Goal: Task Accomplishment & Management: Manage account settings

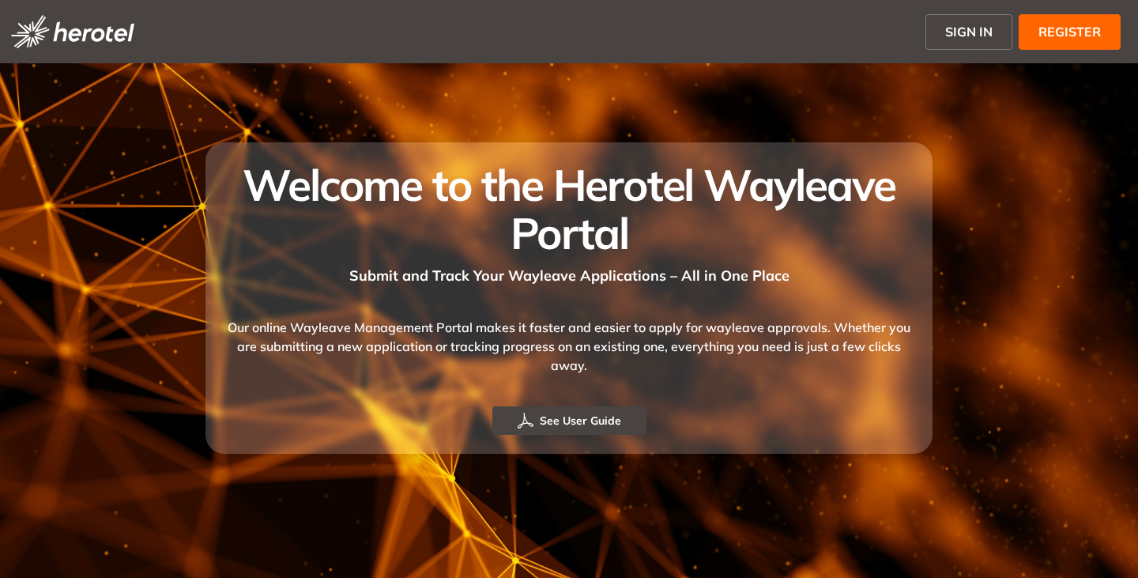
click at [948, 30] on span "SIGN IN" at bounding box center [968, 31] width 47 height 19
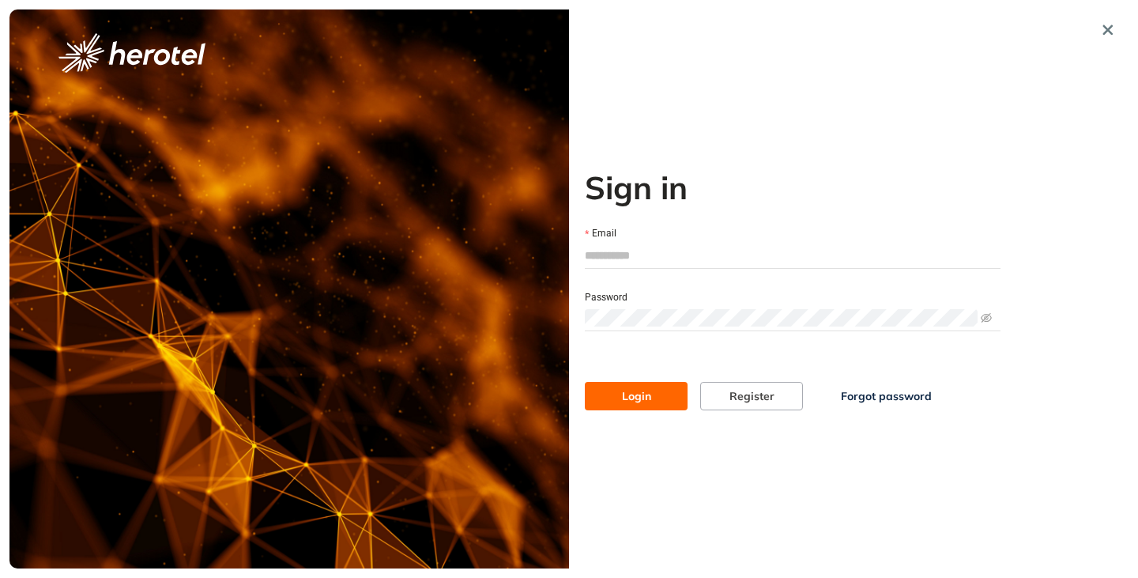
drag, startPoint x: 656, startPoint y: 249, endPoint x: 665, endPoint y: 251, distance: 9.0
click at [656, 249] on input "Email" at bounding box center [793, 255] width 416 height 24
type input "**********"
click at [585, 382] on button "Login" at bounding box center [636, 396] width 103 height 28
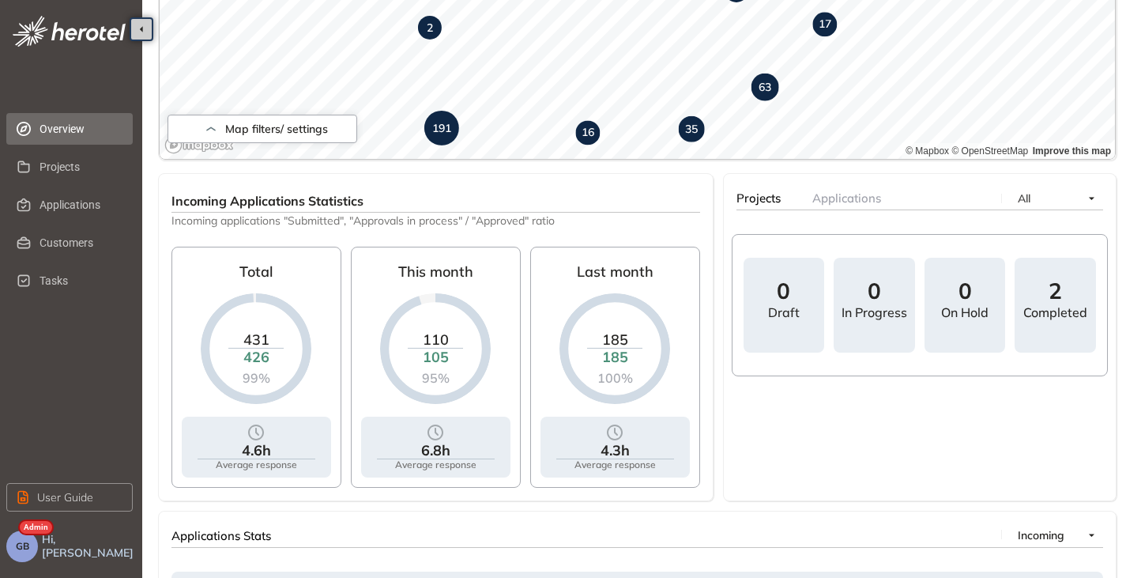
scroll to position [158, 0]
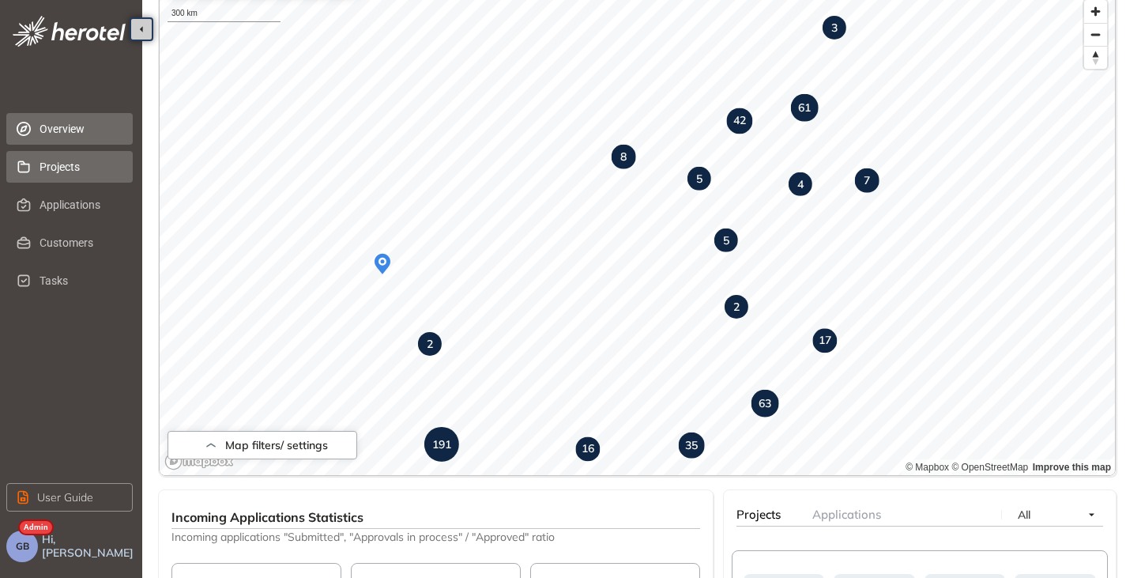
click at [57, 176] on span "Projects" at bounding box center [80, 167] width 81 height 32
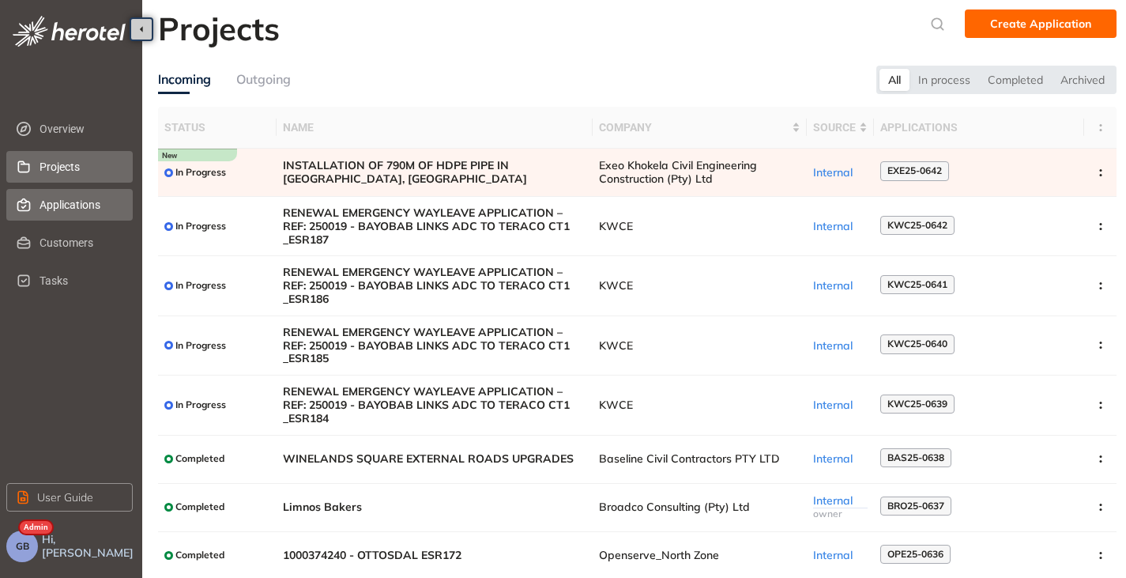
click at [56, 201] on span "Applications" at bounding box center [80, 205] width 81 height 32
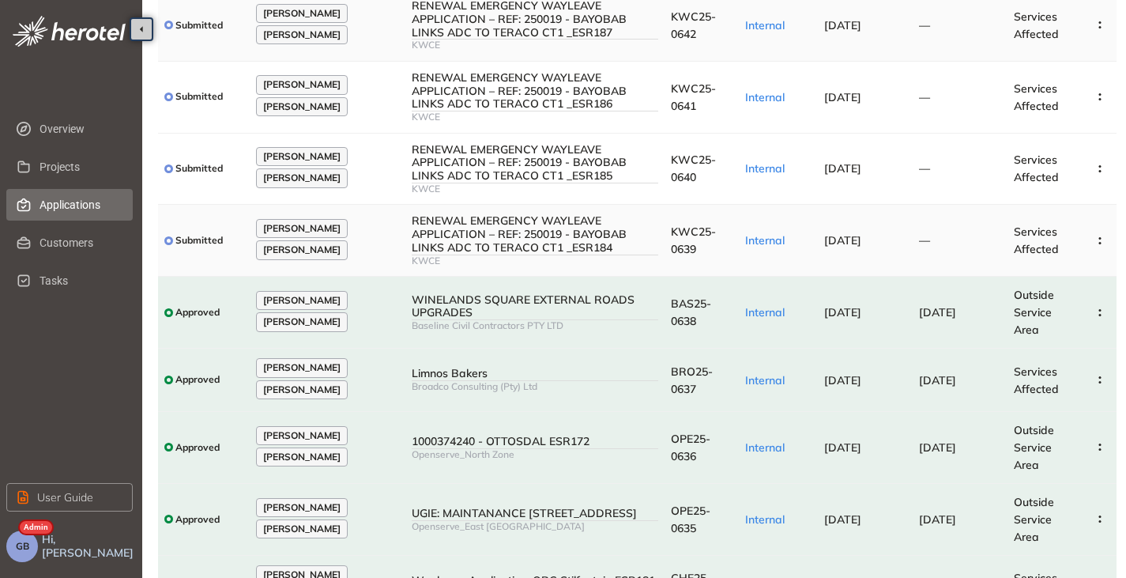
scroll to position [158, 0]
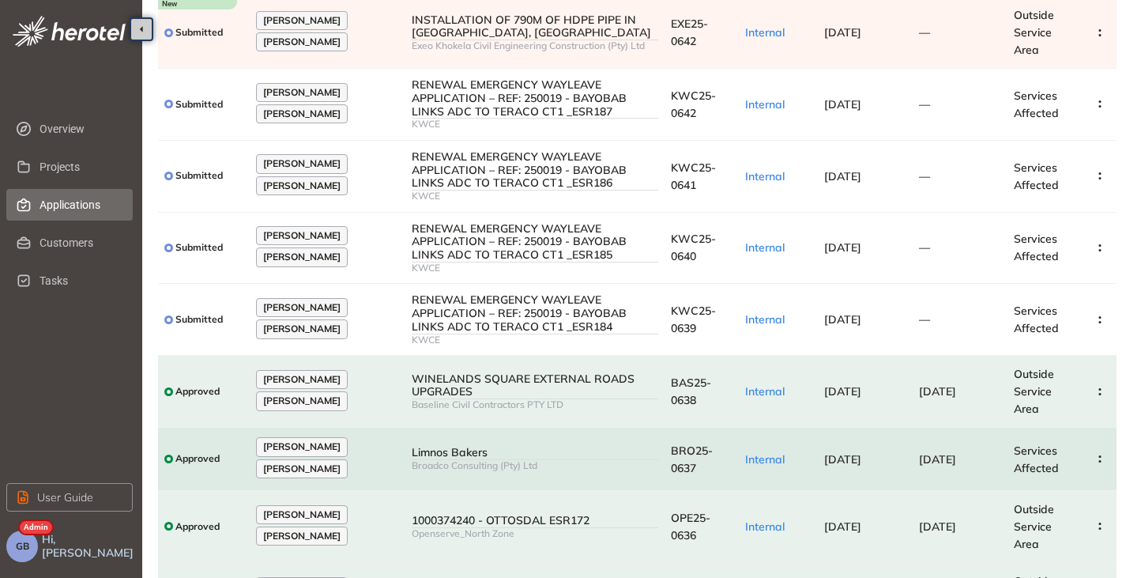
click at [489, 473] on td "Limnos Bakers Broadco Consulting (Pty) Ltd" at bounding box center [534, 459] width 259 height 63
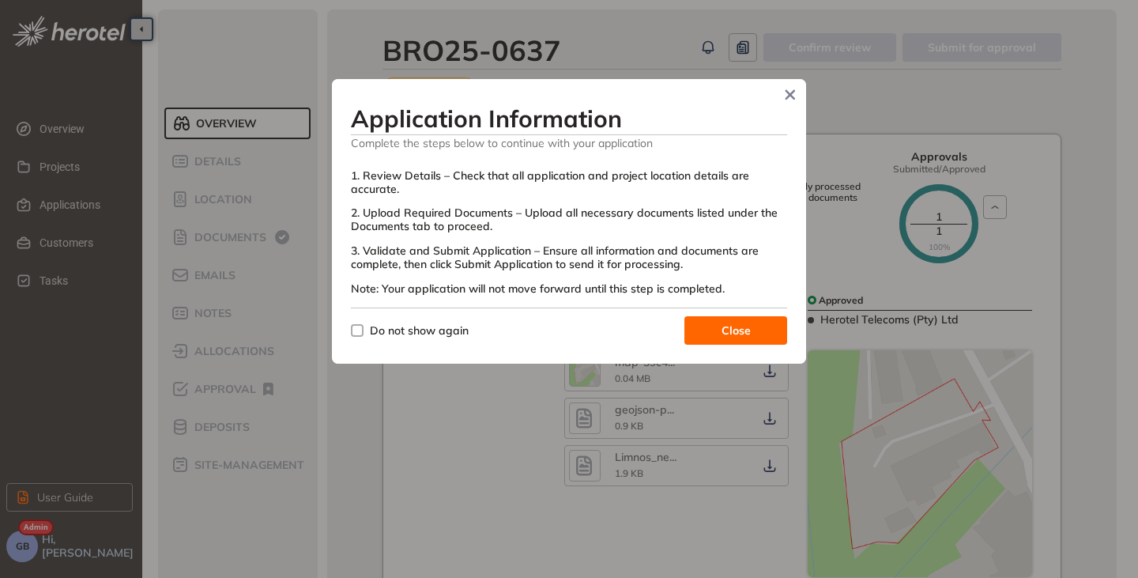
click at [721, 330] on button "Close" at bounding box center [735, 330] width 103 height 28
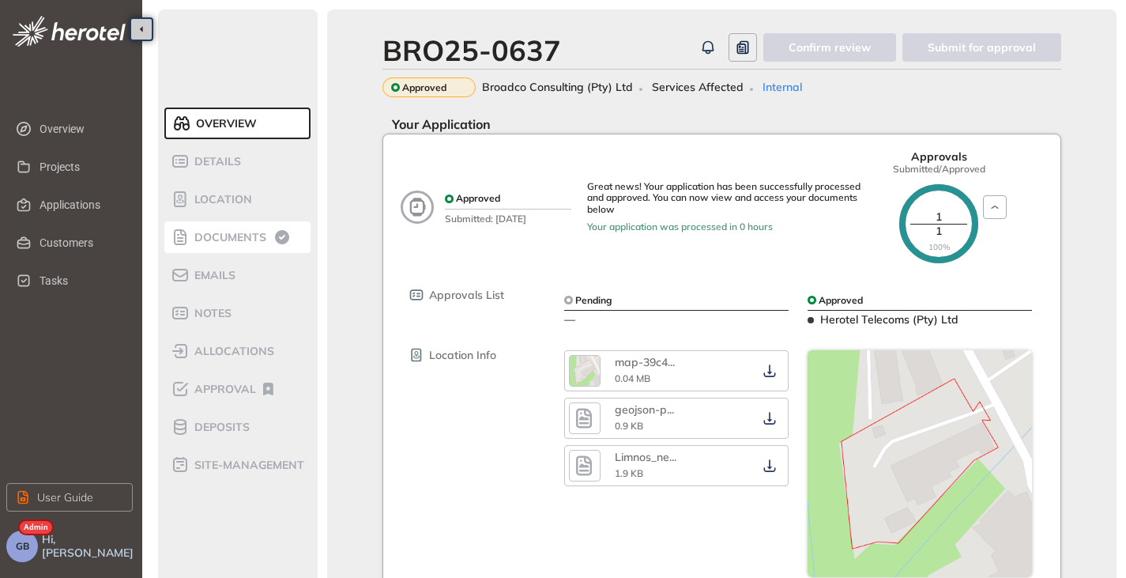
click at [228, 235] on span "Documents" at bounding box center [228, 237] width 77 height 13
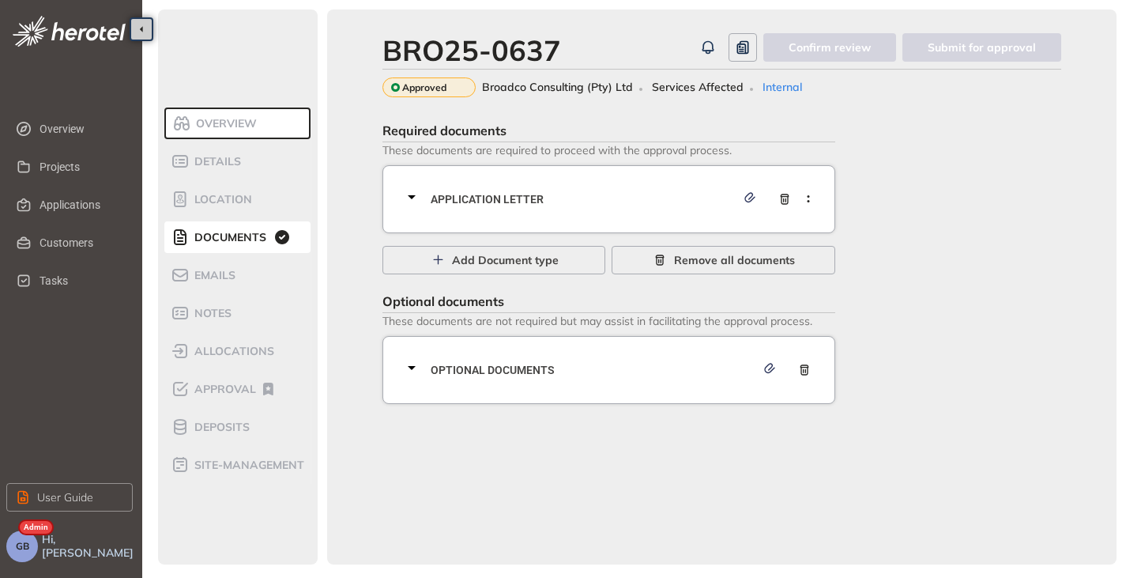
click at [416, 191] on icon at bounding box center [411, 196] width 19 height 19
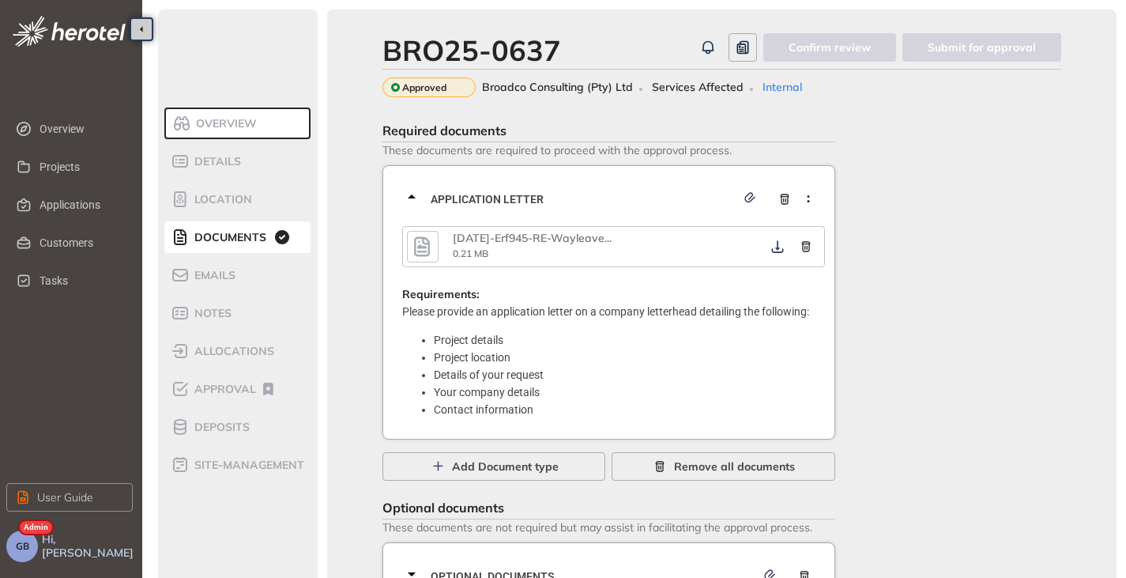
click at [431, 236] on icon "button" at bounding box center [422, 246] width 24 height 28
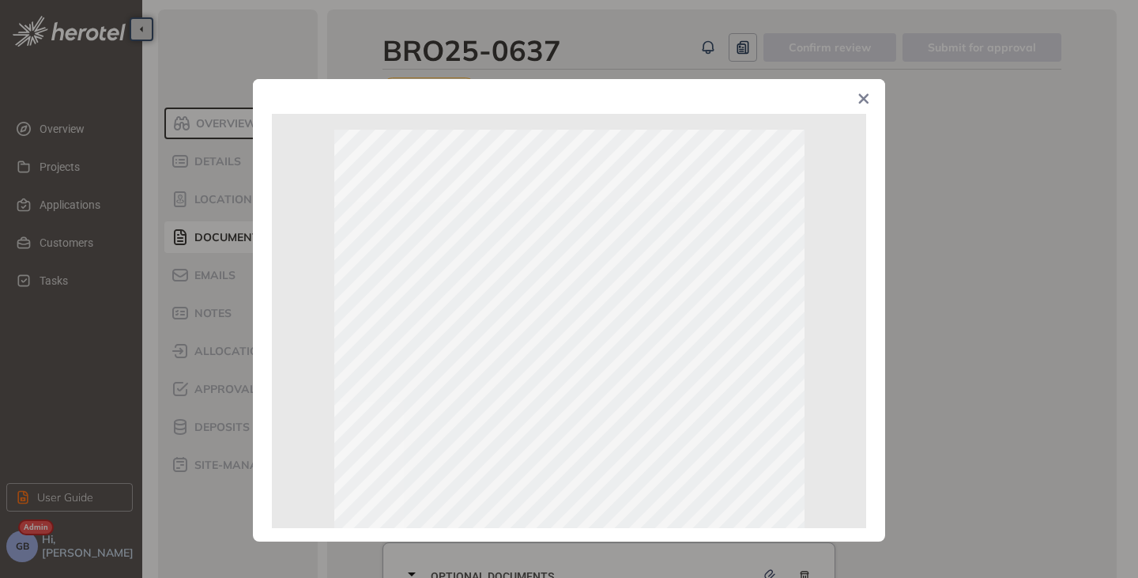
click at [864, 102] on icon "Close" at bounding box center [863, 98] width 11 height 11
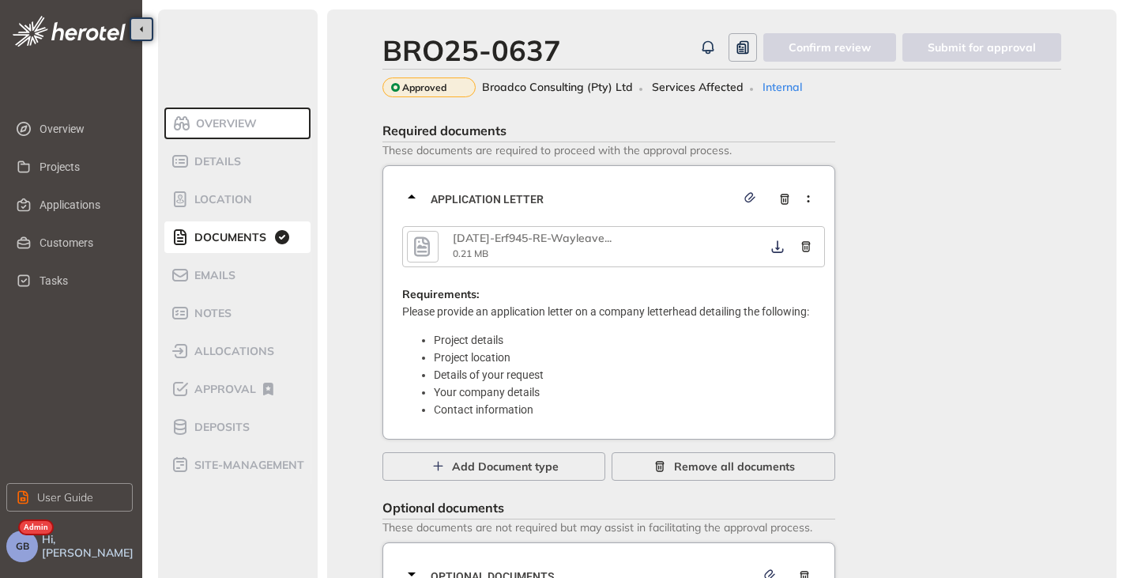
click at [420, 194] on icon at bounding box center [411, 196] width 19 height 19
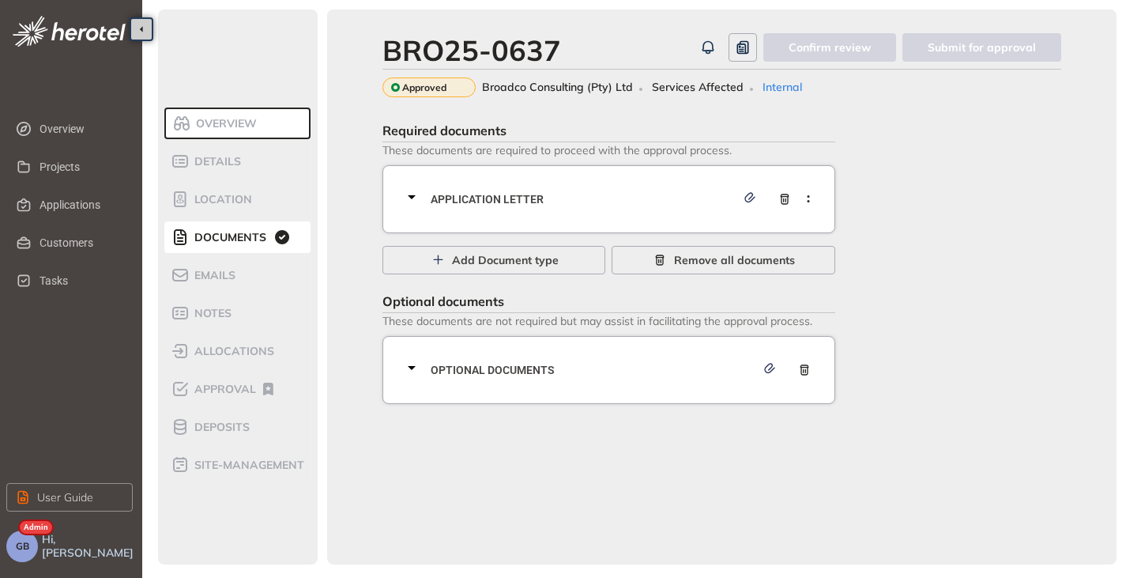
click at [204, 127] on span "Overview" at bounding box center [224, 123] width 66 height 13
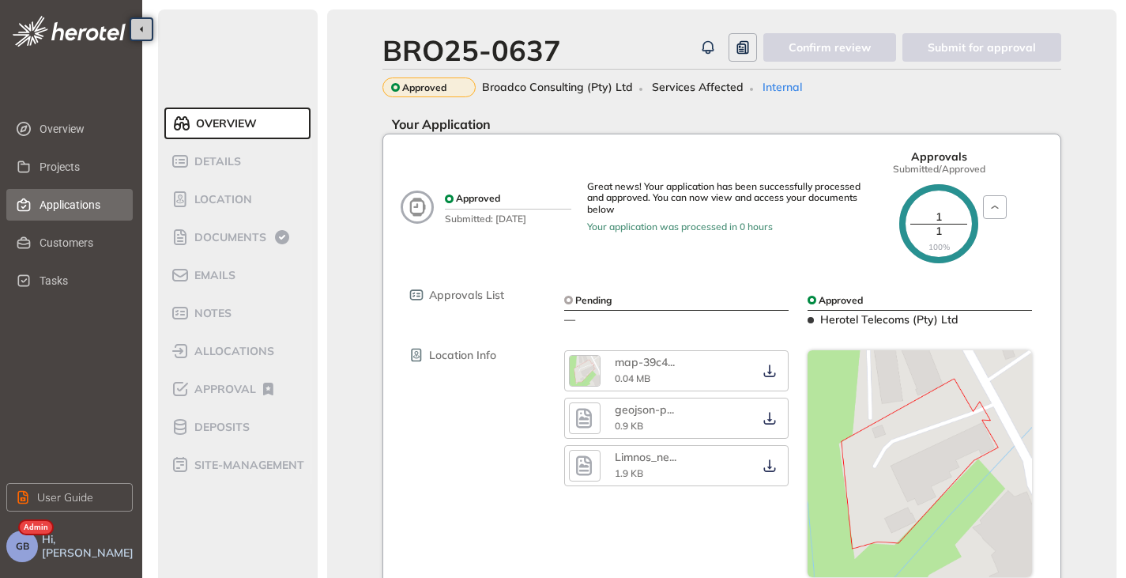
click at [70, 207] on span "Applications" at bounding box center [80, 205] width 81 height 32
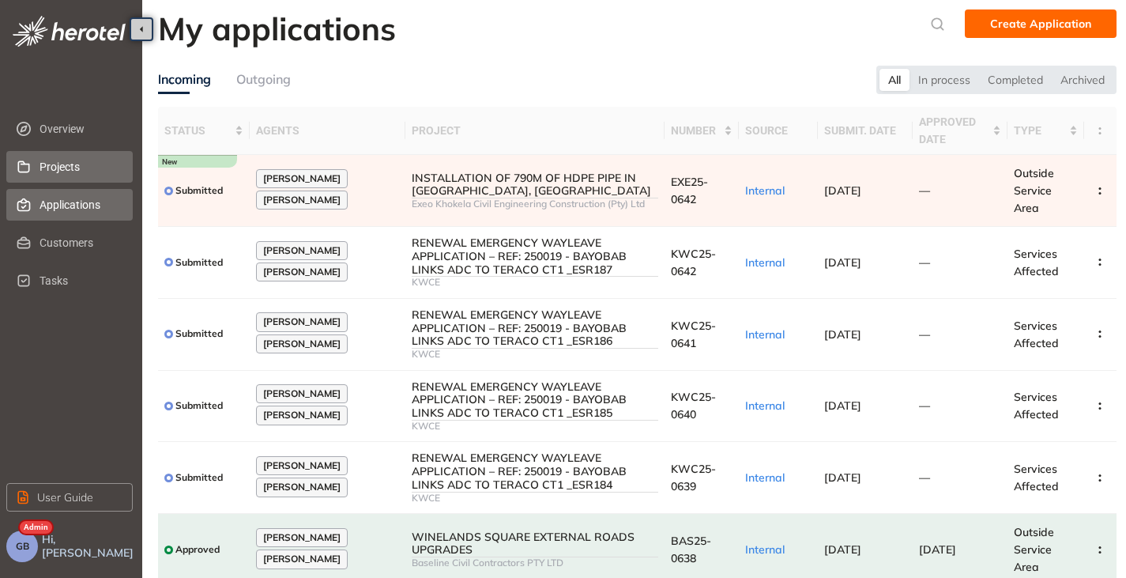
click at [78, 163] on span "Projects" at bounding box center [80, 167] width 81 height 32
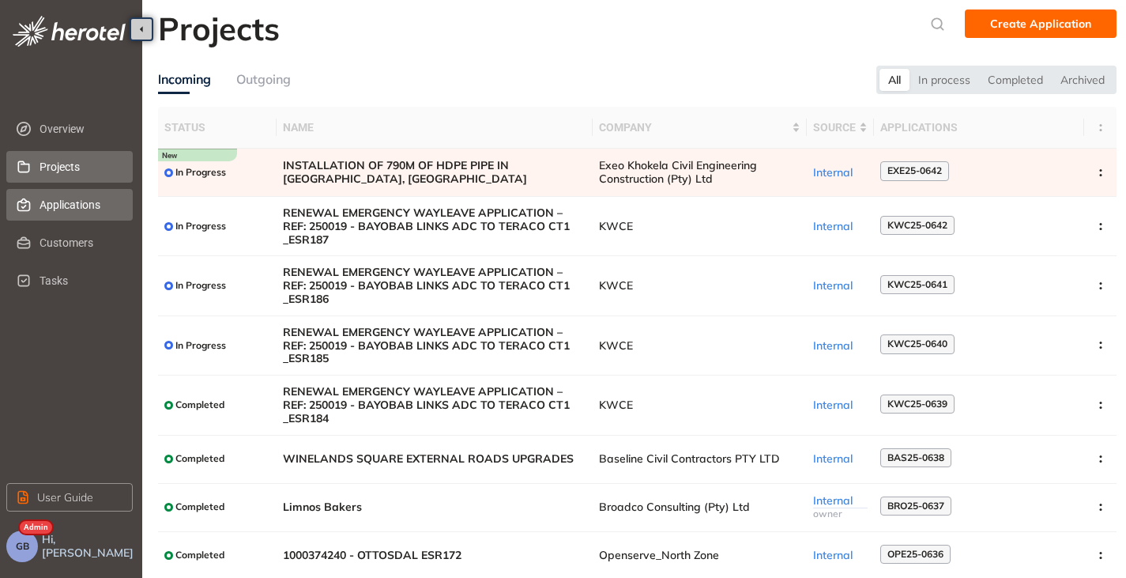
click at [67, 205] on span "Applications" at bounding box center [80, 205] width 81 height 32
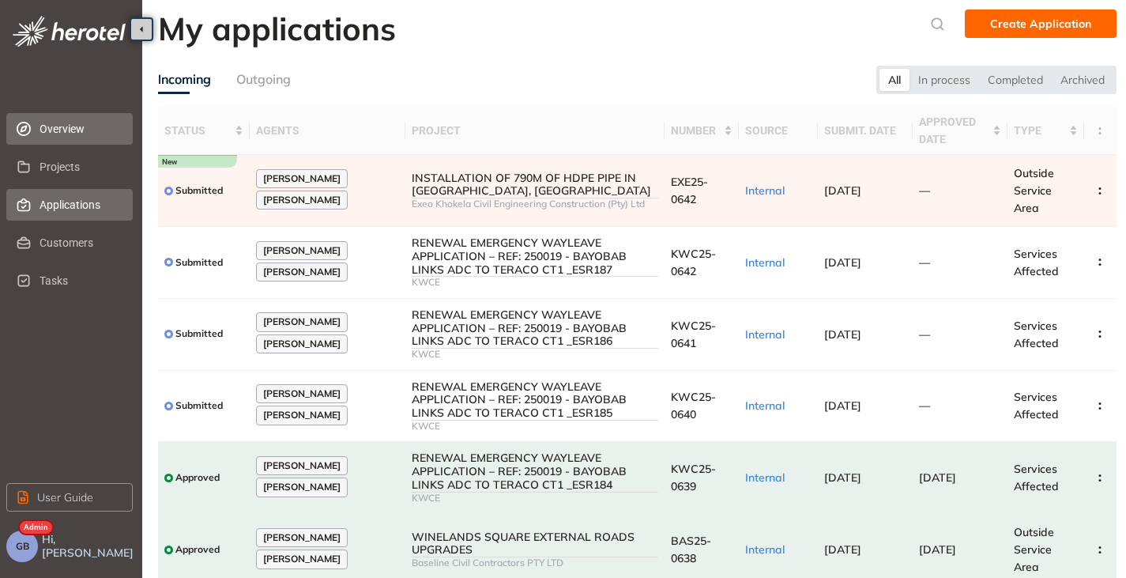
click at [48, 132] on span "Overview" at bounding box center [80, 129] width 81 height 32
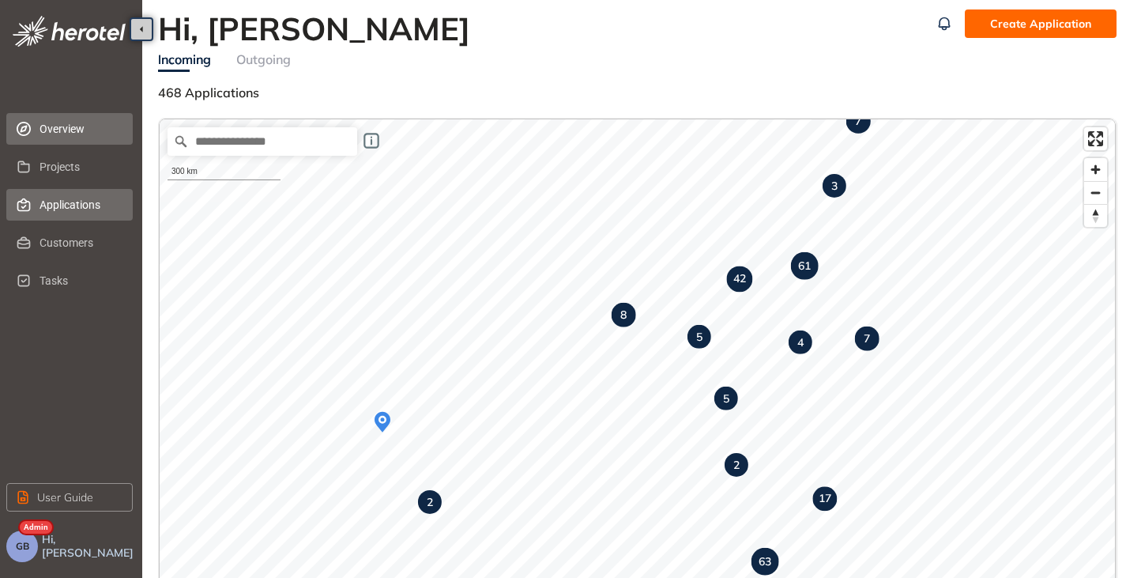
click at [72, 194] on span "Applications" at bounding box center [80, 205] width 81 height 32
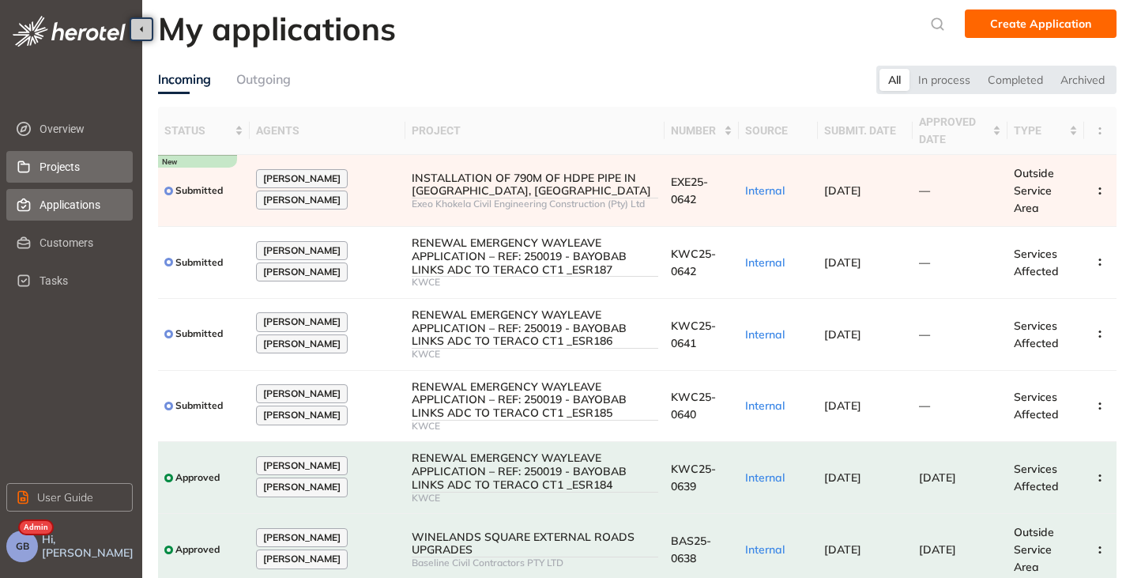
click at [44, 168] on span "Projects" at bounding box center [80, 167] width 81 height 32
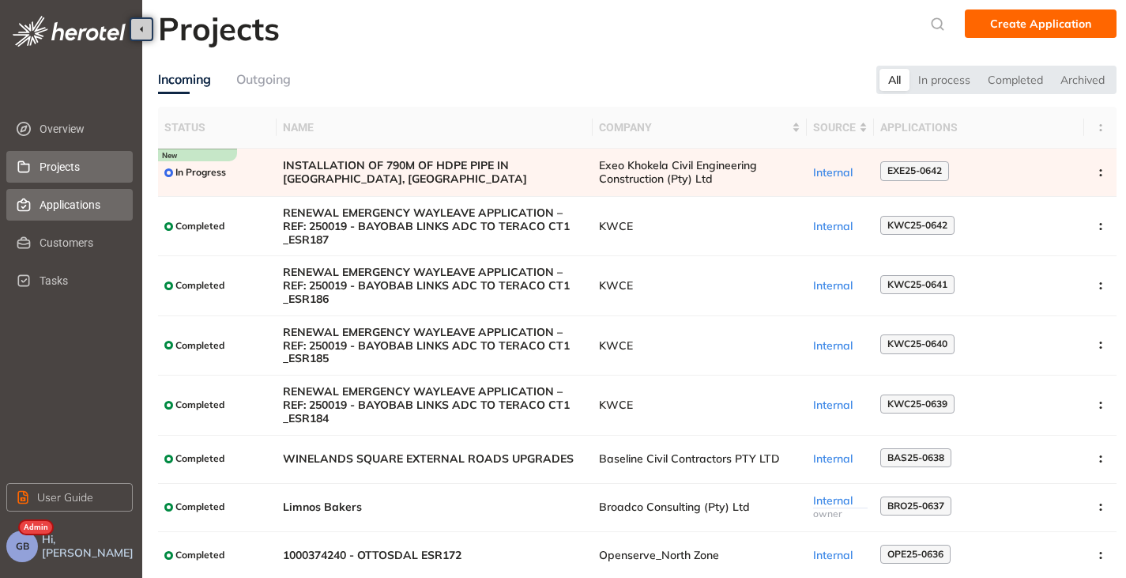
click at [55, 202] on span "Applications" at bounding box center [80, 205] width 81 height 32
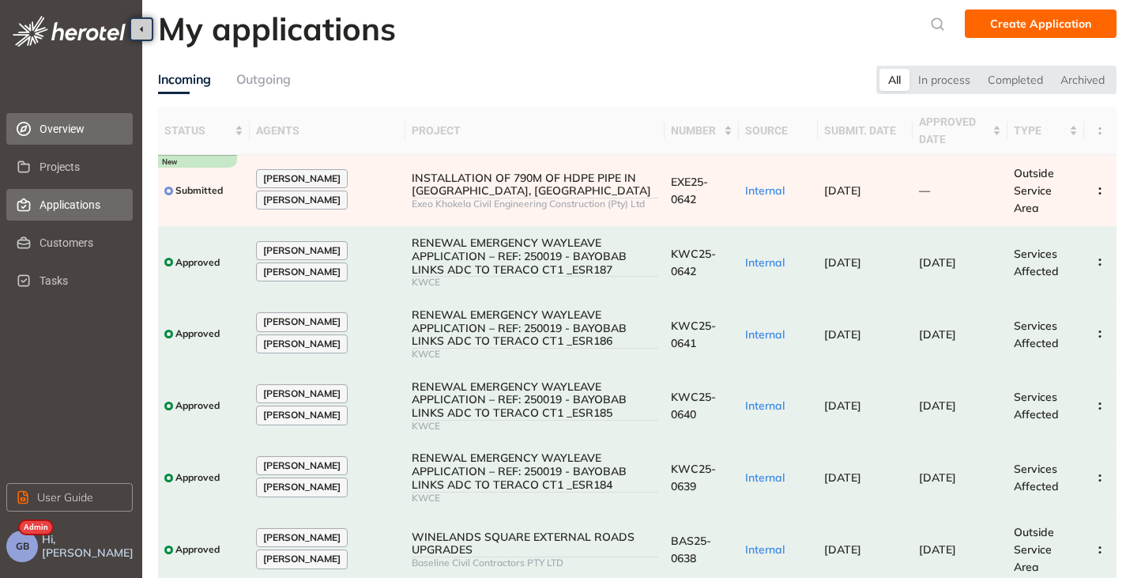
click at [66, 136] on span "Overview" at bounding box center [80, 129] width 81 height 32
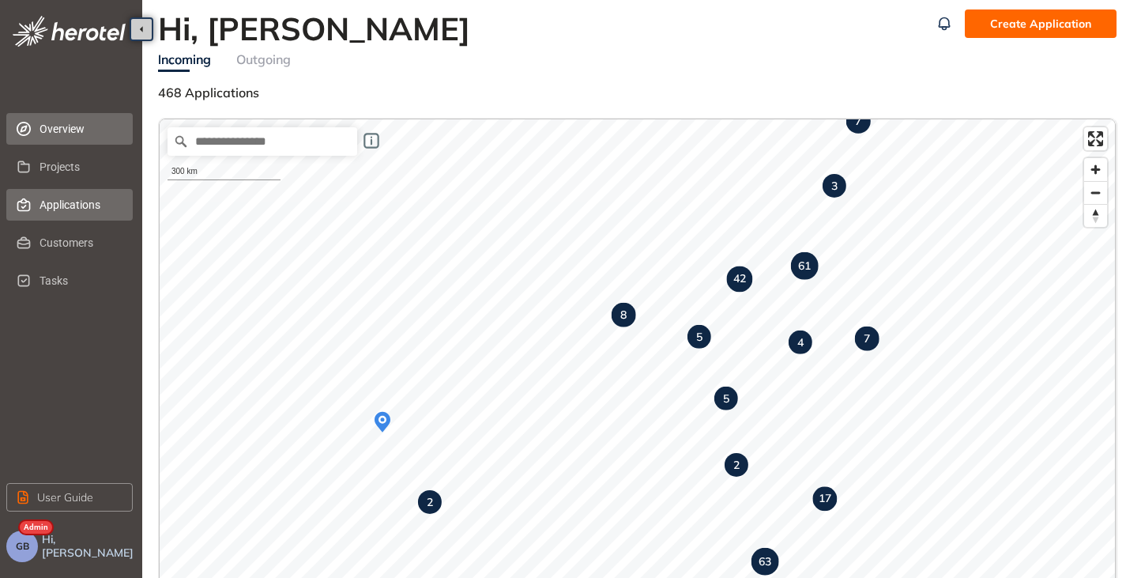
click at [43, 208] on span "Applications" at bounding box center [80, 205] width 81 height 32
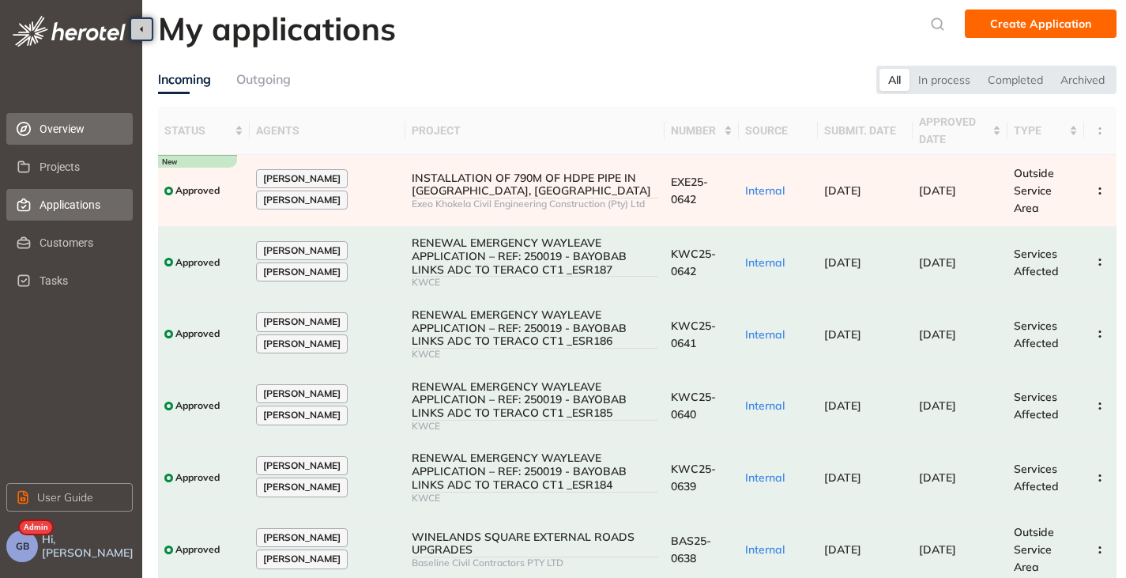
click at [51, 128] on span "Overview" at bounding box center [80, 129] width 81 height 32
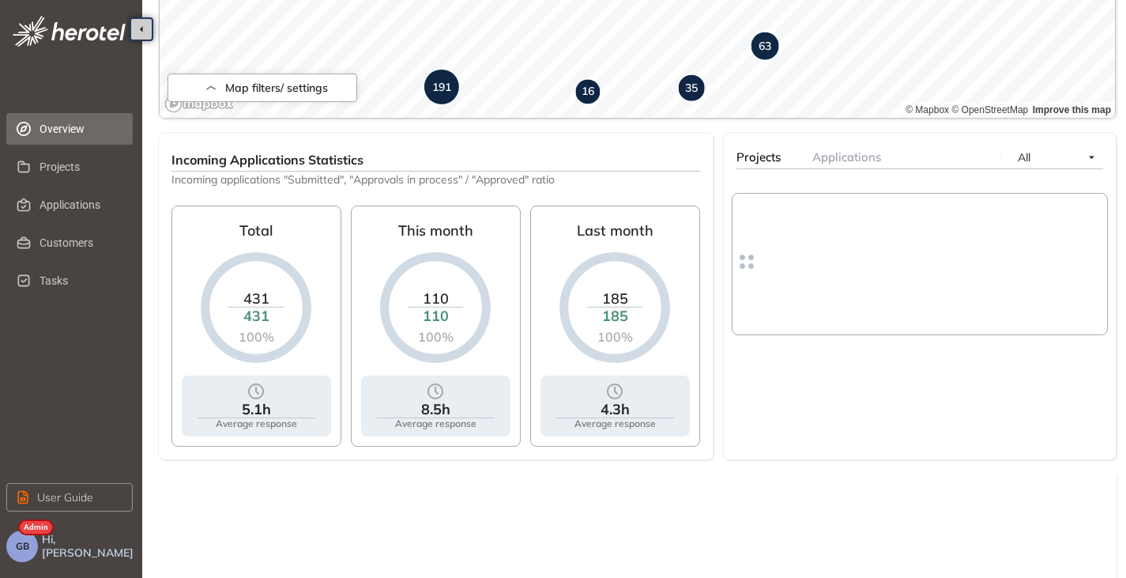
scroll to position [515, 0]
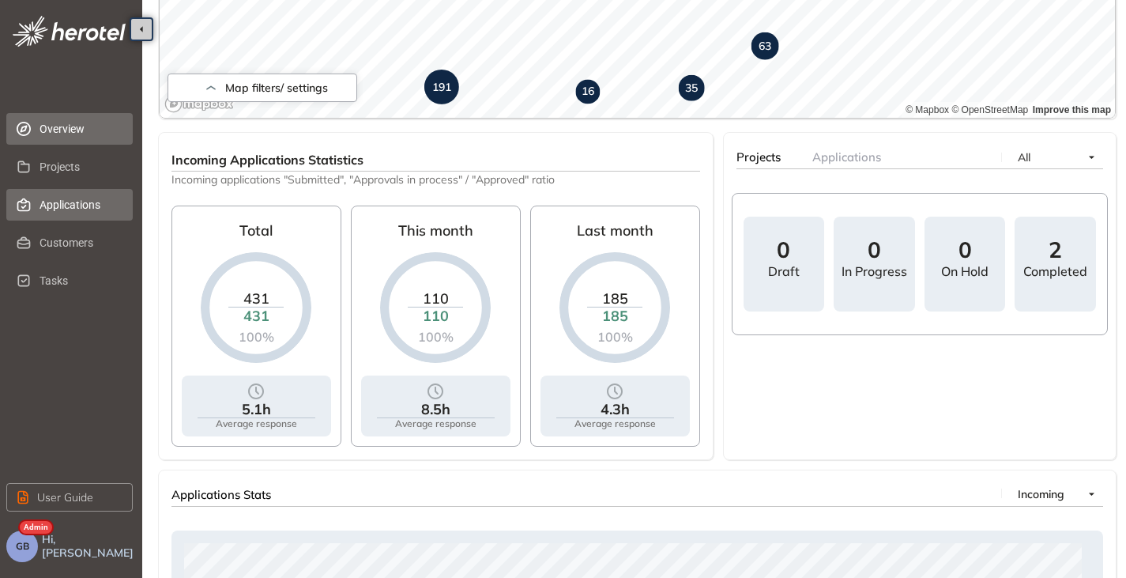
click at [75, 203] on span "Applications" at bounding box center [80, 205] width 81 height 32
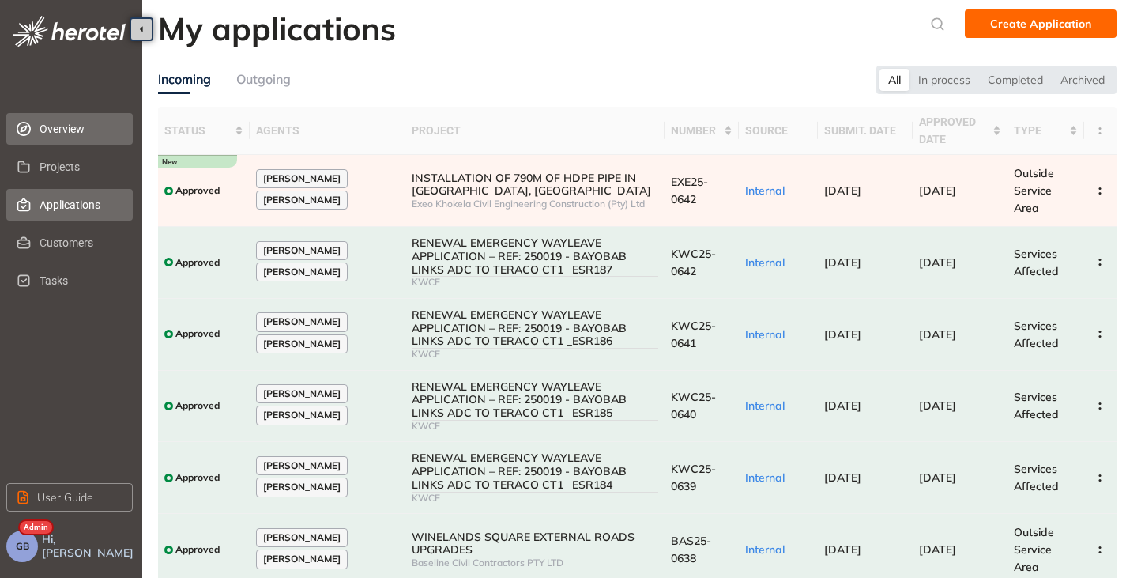
click at [74, 126] on span "Overview" at bounding box center [80, 129] width 81 height 32
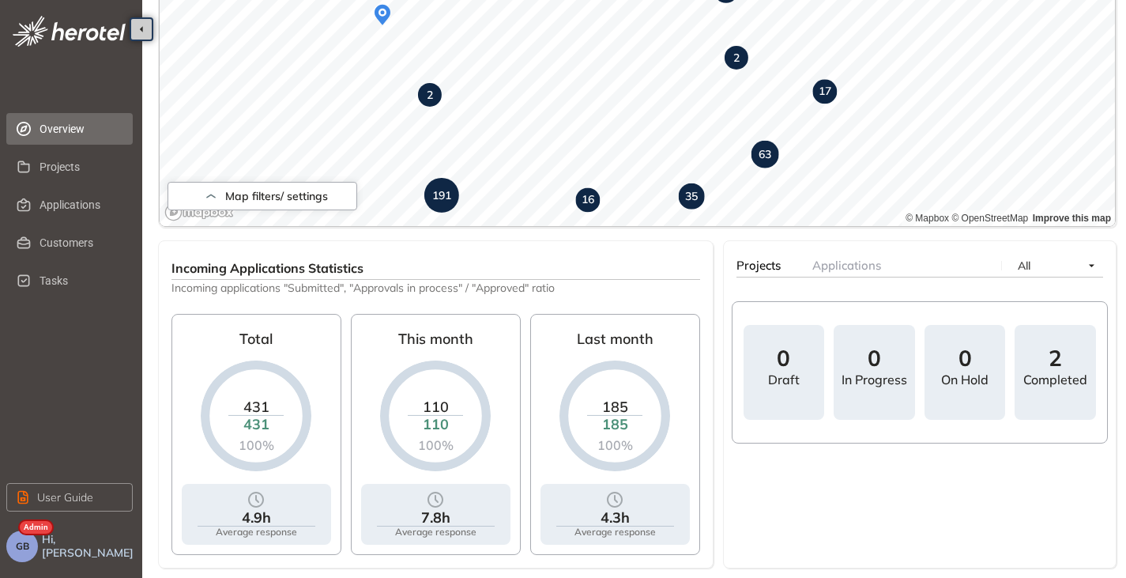
scroll to position [436, 0]
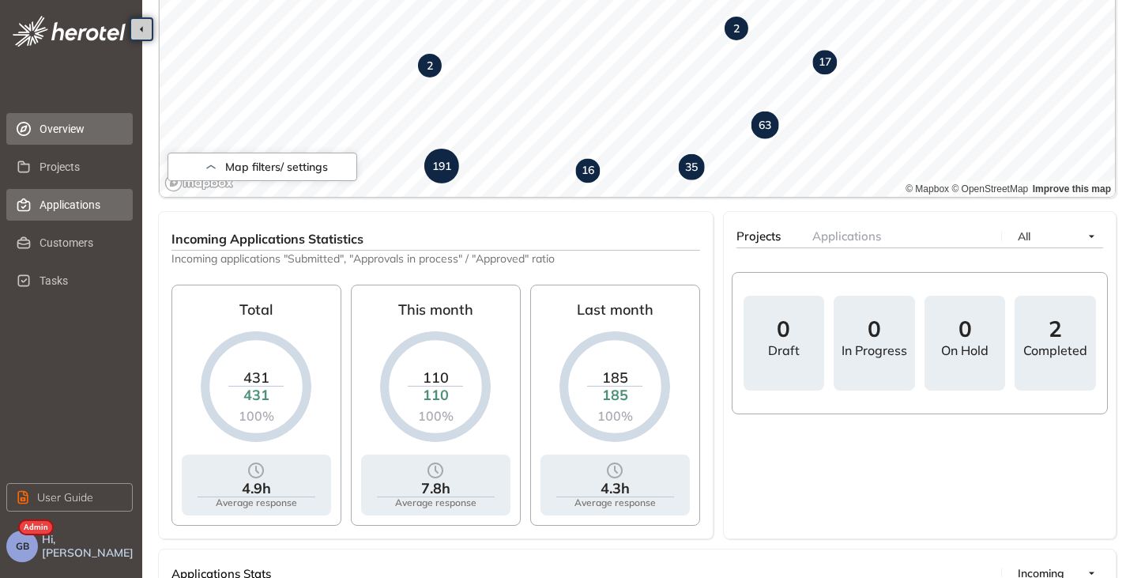
click at [62, 202] on span "Applications" at bounding box center [80, 205] width 81 height 32
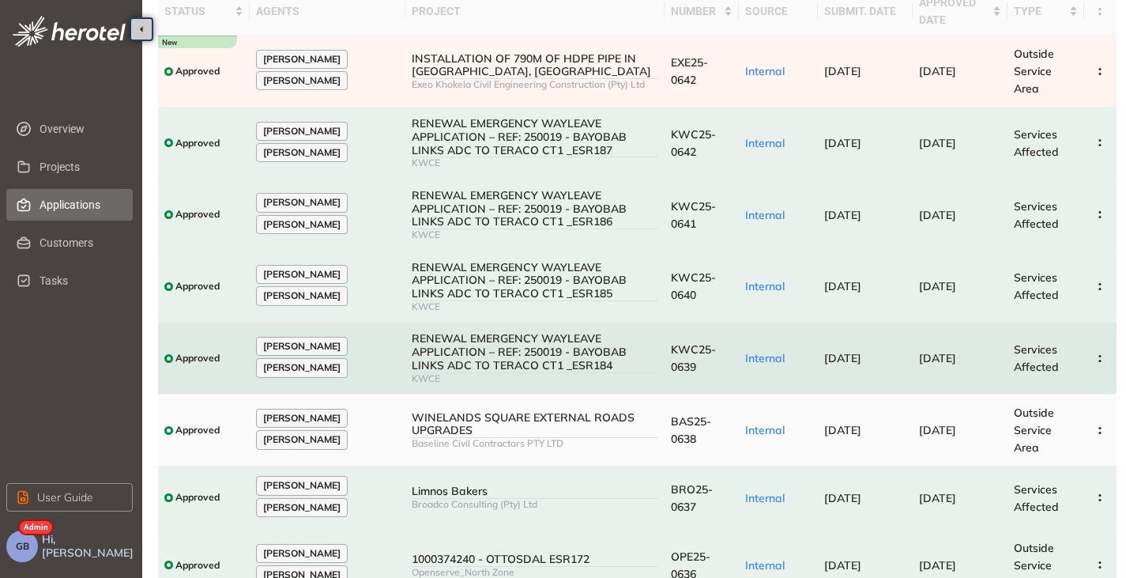
scroll to position [158, 0]
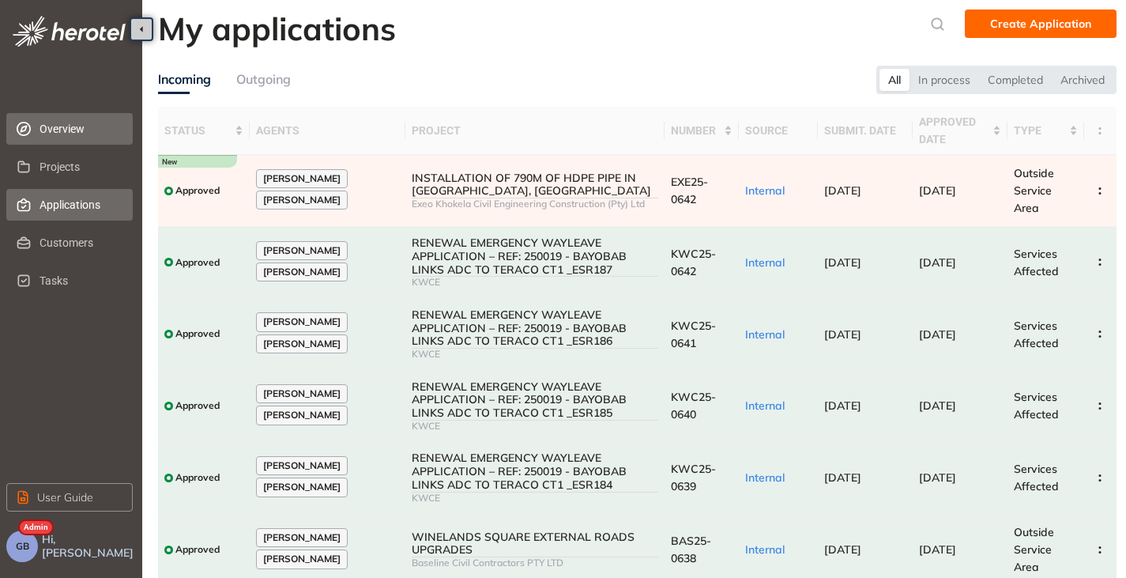
click at [51, 129] on span "Overview" at bounding box center [80, 129] width 81 height 32
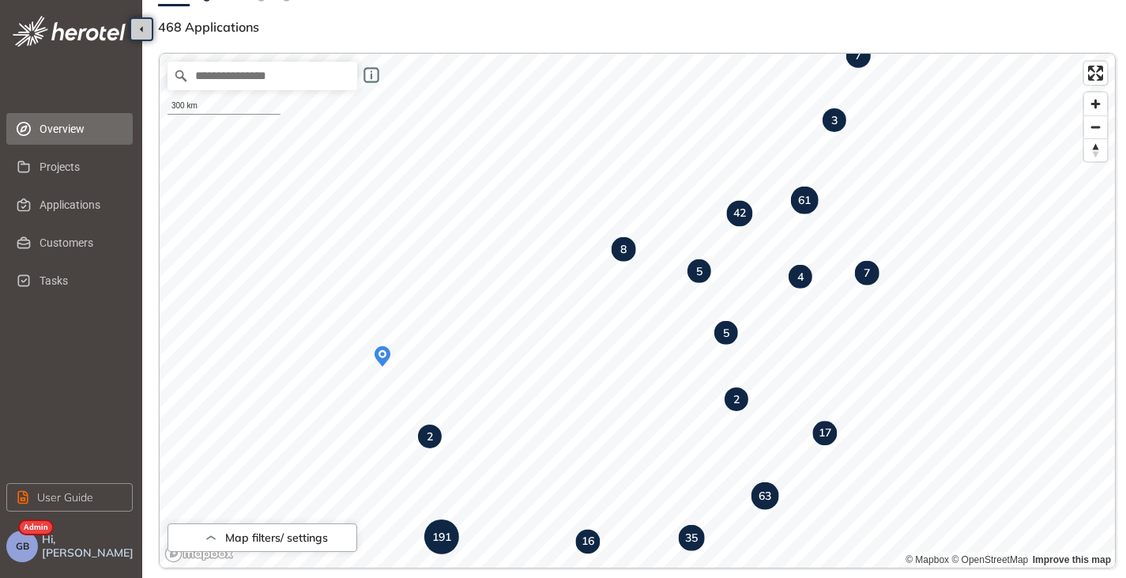
scroll to position [63, 0]
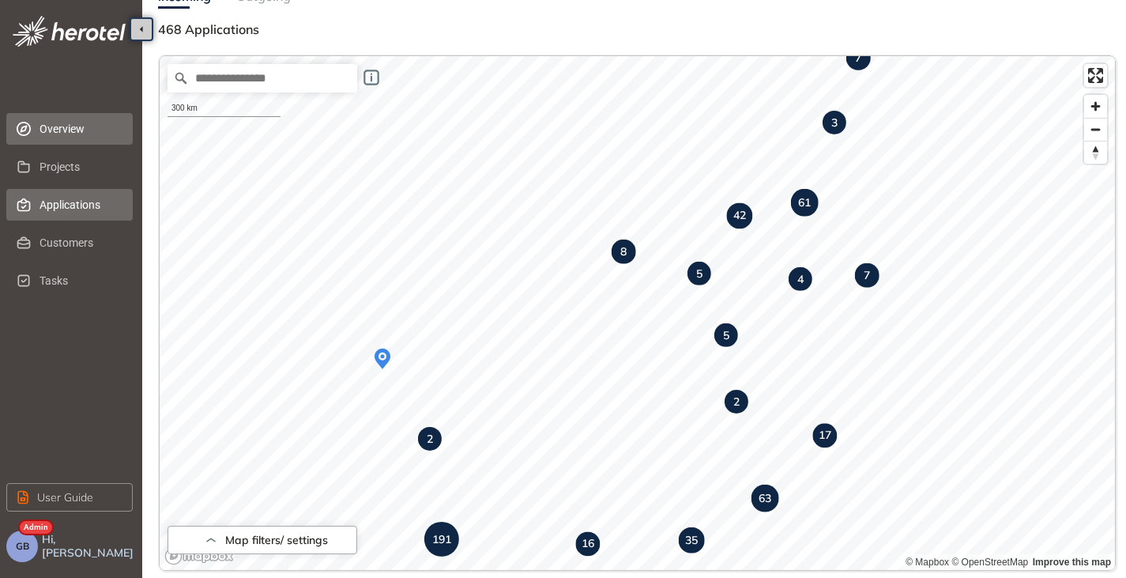
click at [36, 211] on li "Applications" at bounding box center [69, 205] width 126 height 32
